Goal: Find specific page/section: Find specific page/section

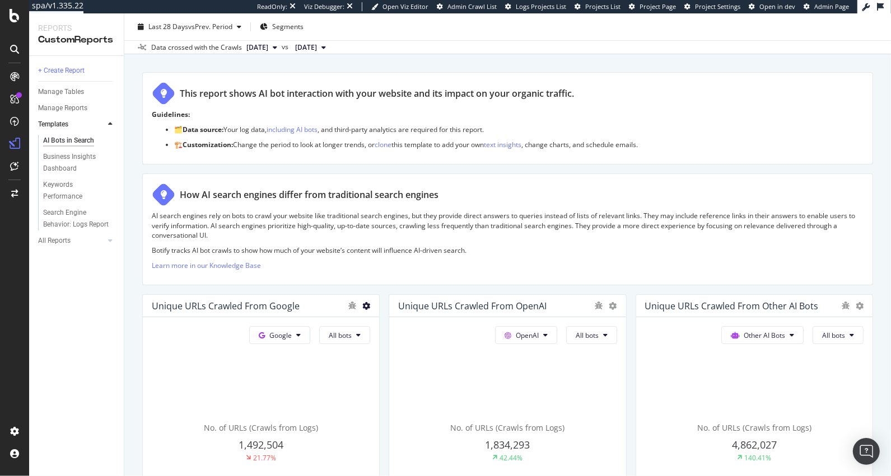
scroll to position [135, 0]
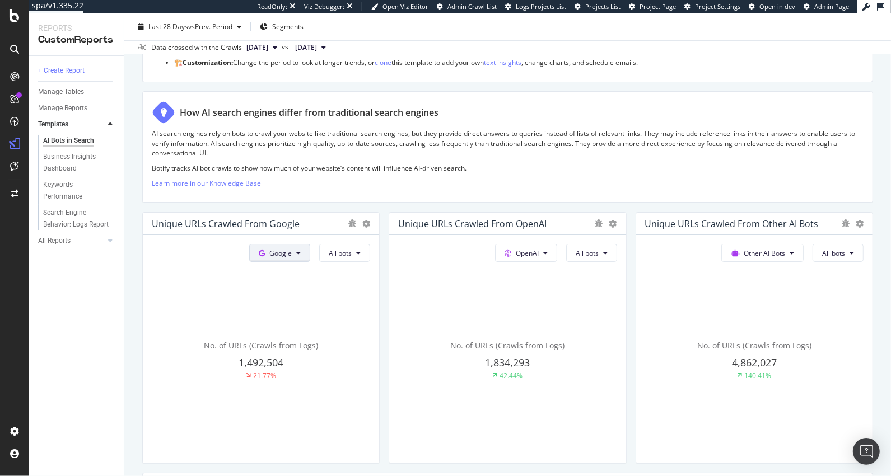
click at [288, 249] on span "Google" at bounding box center [280, 254] width 22 height 10
click at [287, 250] on span "Google" at bounding box center [280, 254] width 22 height 10
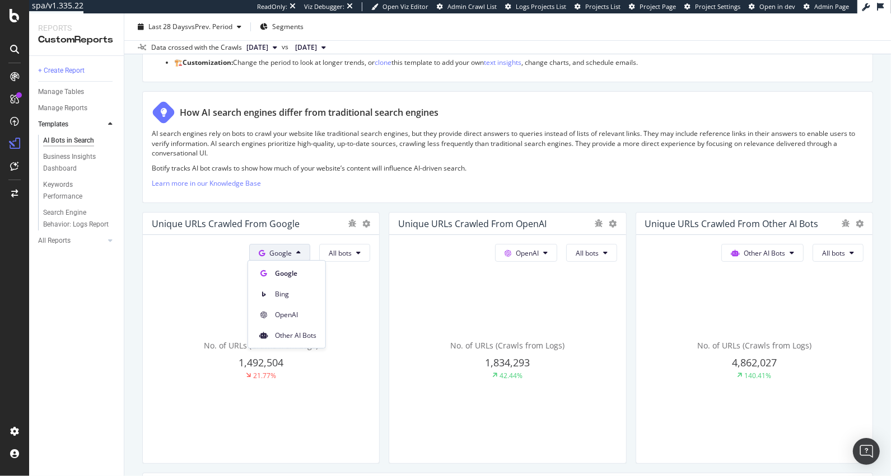
click at [287, 250] on span "Google" at bounding box center [280, 254] width 22 height 10
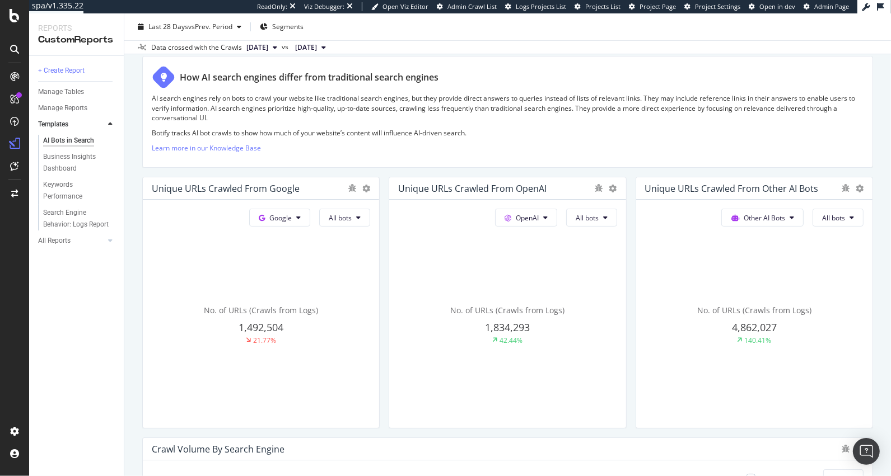
scroll to position [182, 0]
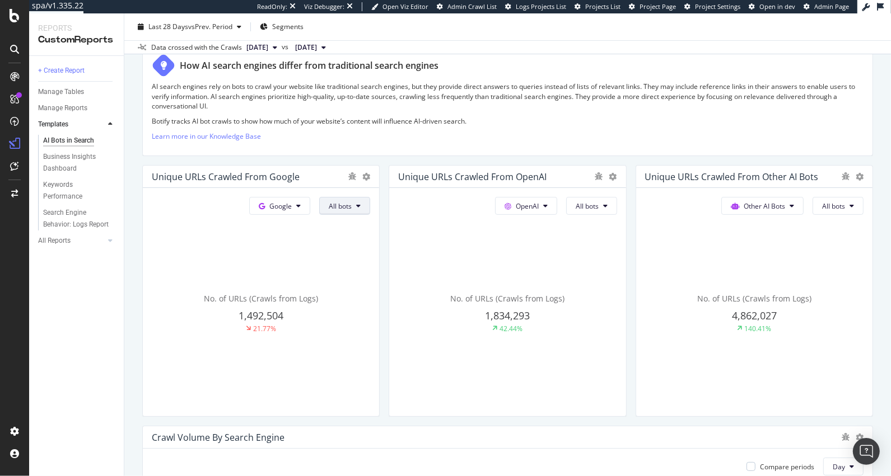
click at [346, 207] on span "All bots" at bounding box center [340, 207] width 23 height 10
click at [345, 206] on span "All bots" at bounding box center [340, 207] width 23 height 10
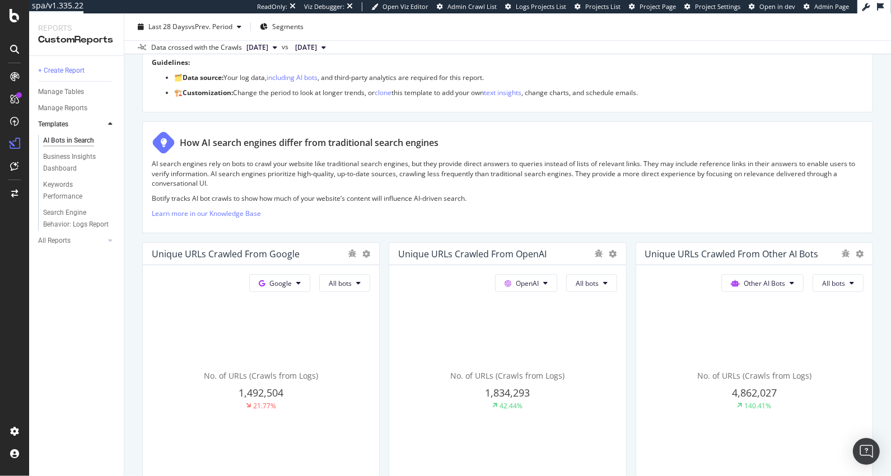
scroll to position [0, 0]
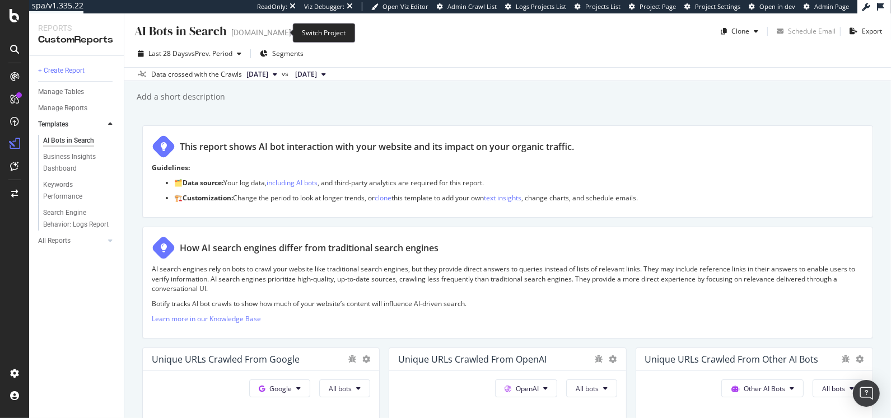
click at [296, 30] on icon "arrow-right-arrow-left" at bounding box center [299, 33] width 7 height 8
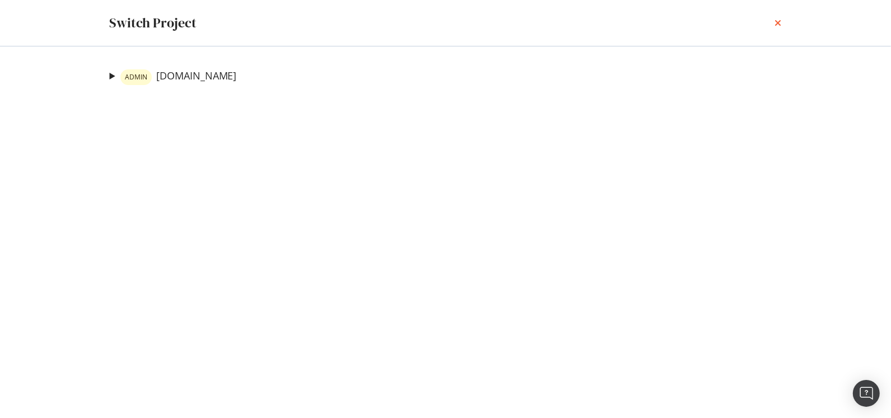
click at [781, 21] on icon "times" at bounding box center [778, 22] width 7 height 9
